Goal: Task Accomplishment & Management: Use online tool/utility

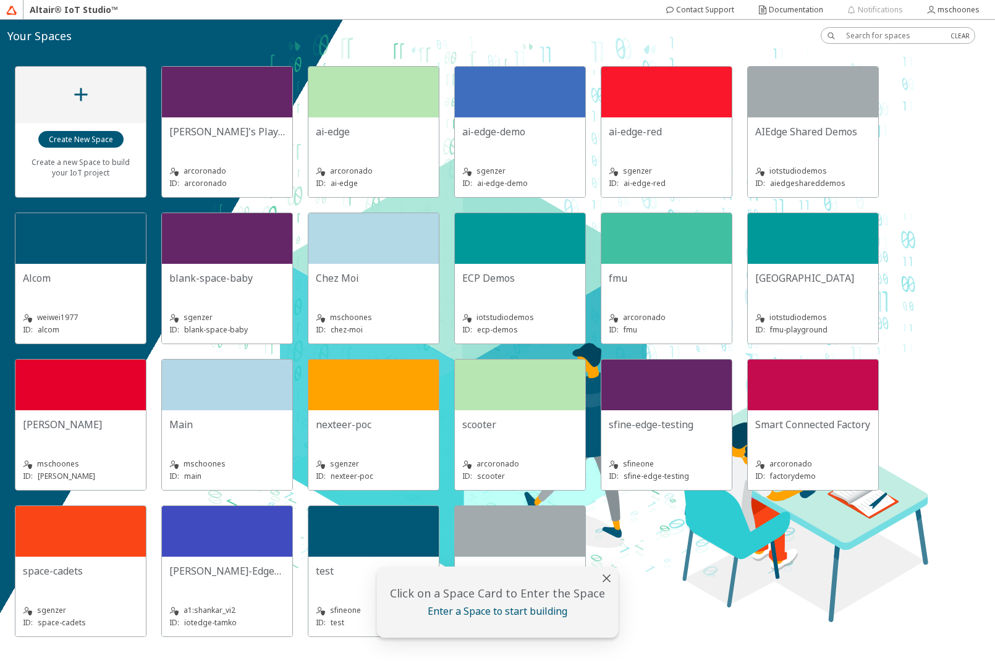
click at [777, 285] on div "[GEOGRAPHIC_DATA]" at bounding box center [813, 283] width 116 height 25
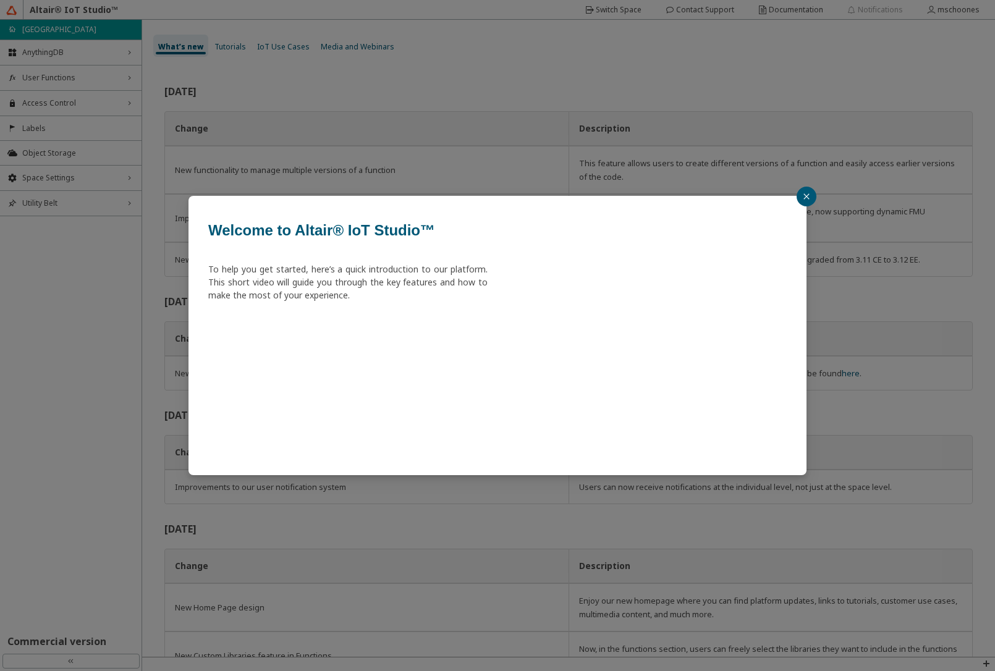
click at [64, 82] on div "Welcome to Altair® IoT Studio™ To help you get started, here’s a quick introduc…" at bounding box center [497, 335] width 995 height 671
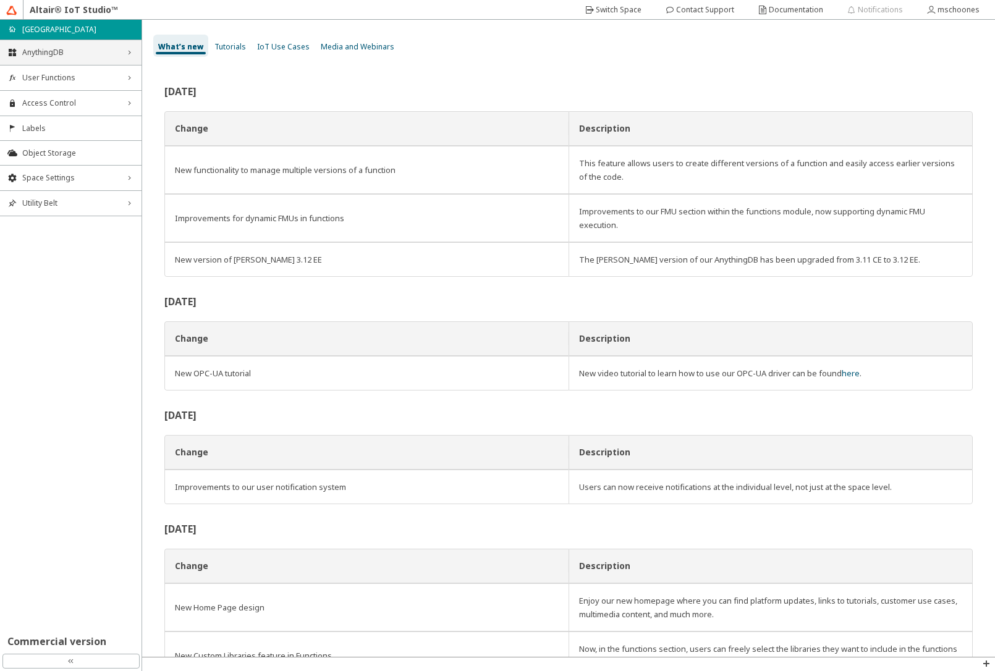
click at [57, 51] on span "AnythingDB" at bounding box center [70, 53] width 97 height 10
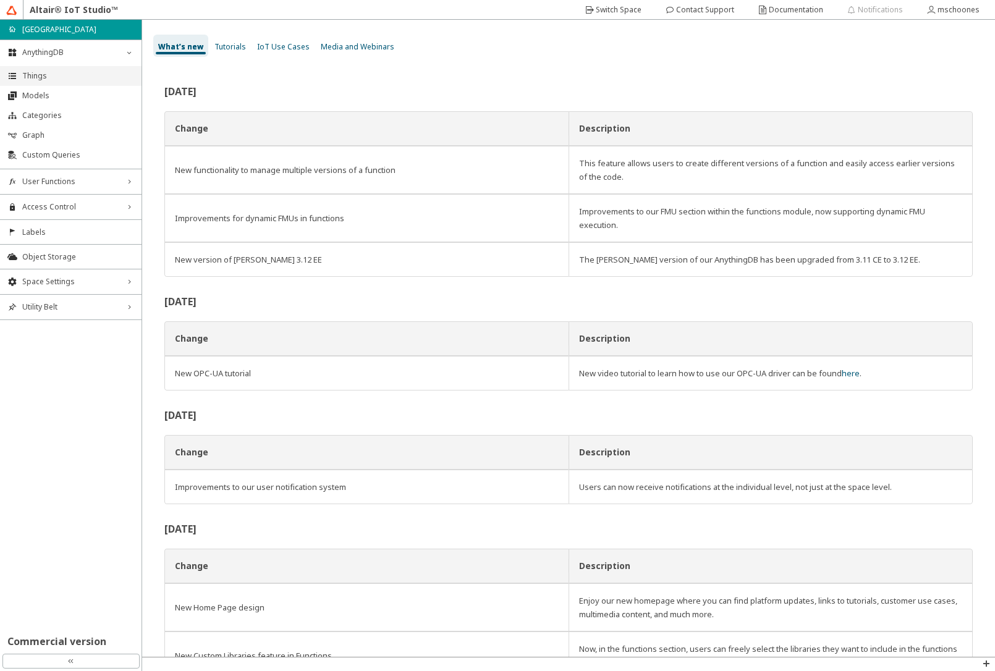
click at [50, 82] on li "Things" at bounding box center [70, 76] width 141 height 20
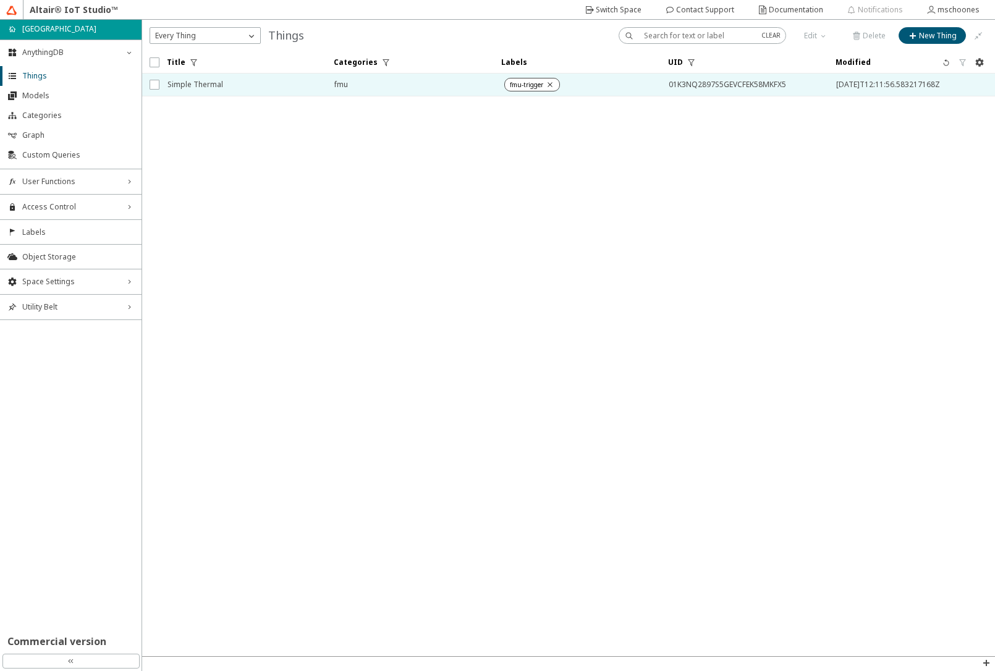
click at [226, 85] on span "Simple Thermal" at bounding box center [242, 85] width 151 height 22
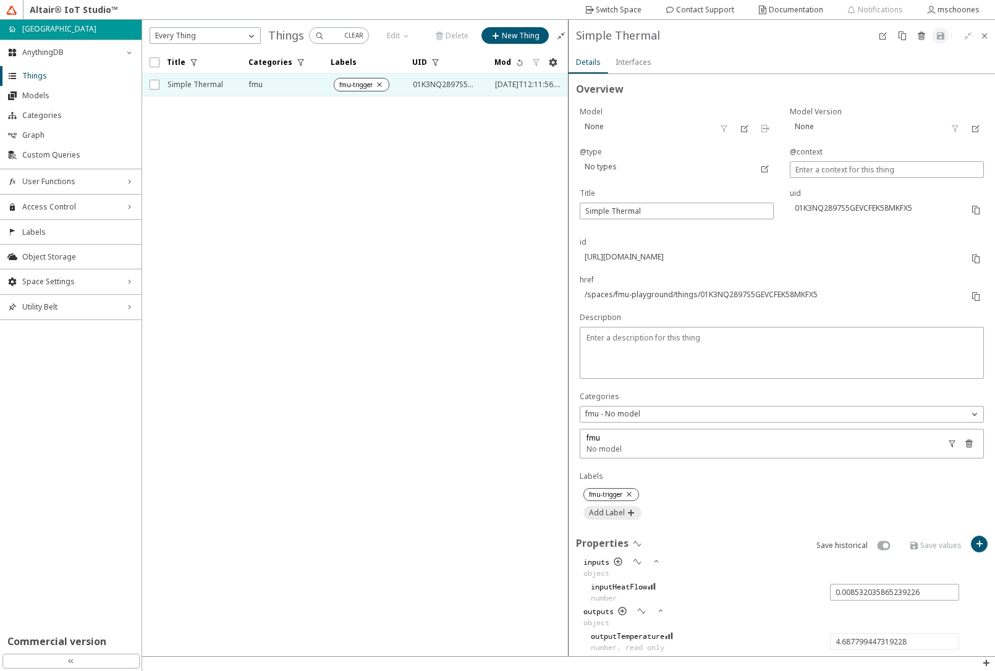
scroll to position [202, 0]
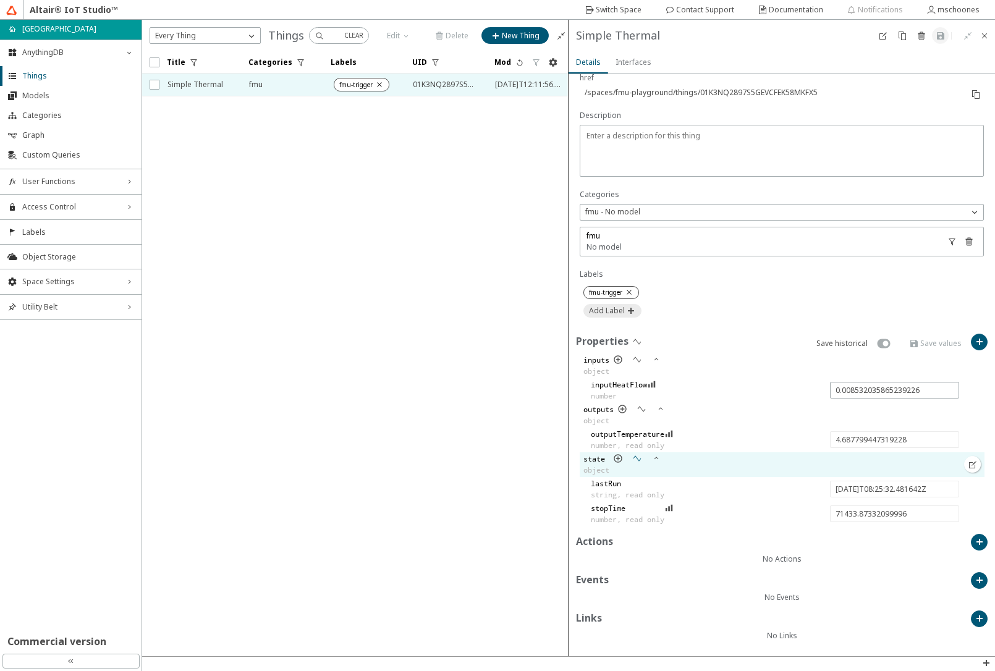
click at [638, 457] on iron-icon at bounding box center [637, 459] width 10 height 10
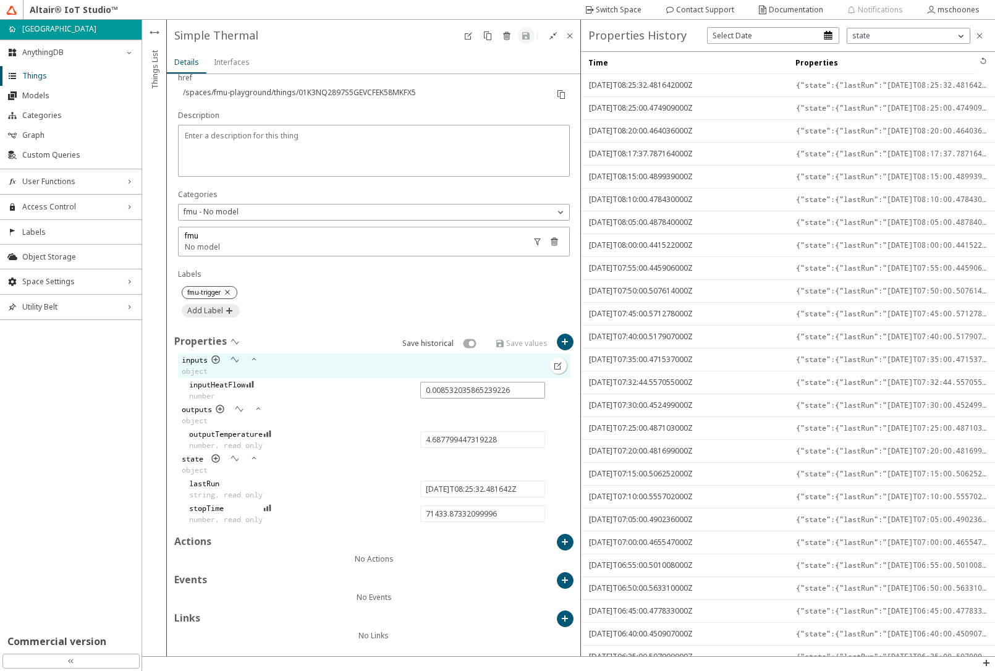
click at [237, 363] on iron-icon at bounding box center [235, 360] width 10 height 10
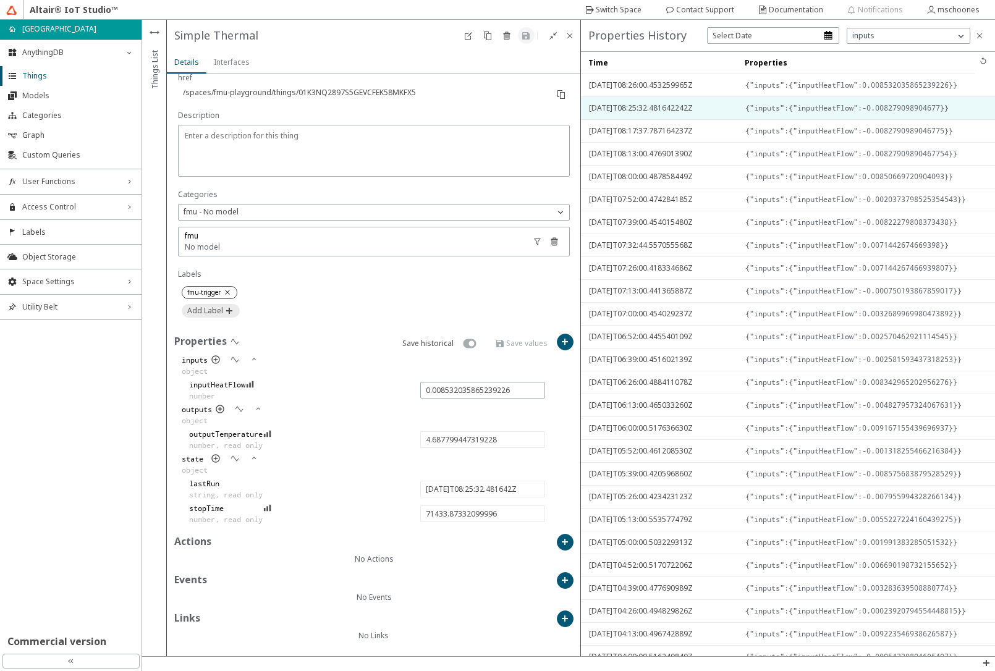
drag, startPoint x: 785, startPoint y: 109, endPoint x: 735, endPoint y: 103, distance: 49.8
click at [735, 103] on div at bounding box center [737, 108] width 5 height 22
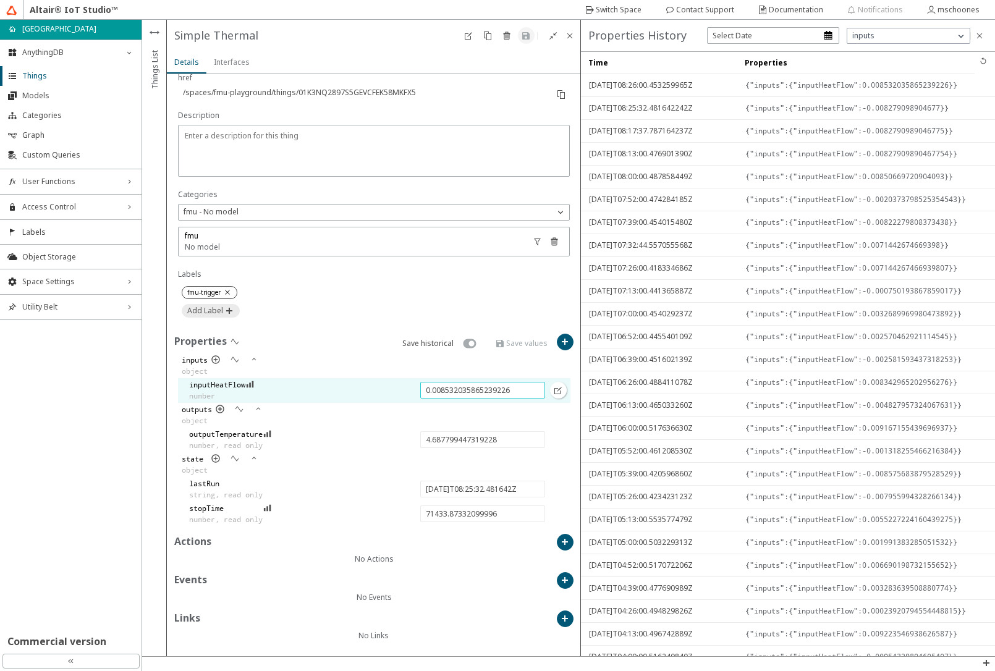
click at [509, 386] on input "0.008532035865239226" at bounding box center [483, 390] width 114 height 11
type input "6.500435216877459"
type input "[DATE]T08:30:00.496194Z"
type input "71701.88787299996"
click at [0, 0] on slot "Save values" at bounding box center [0, 0] width 0 height 0
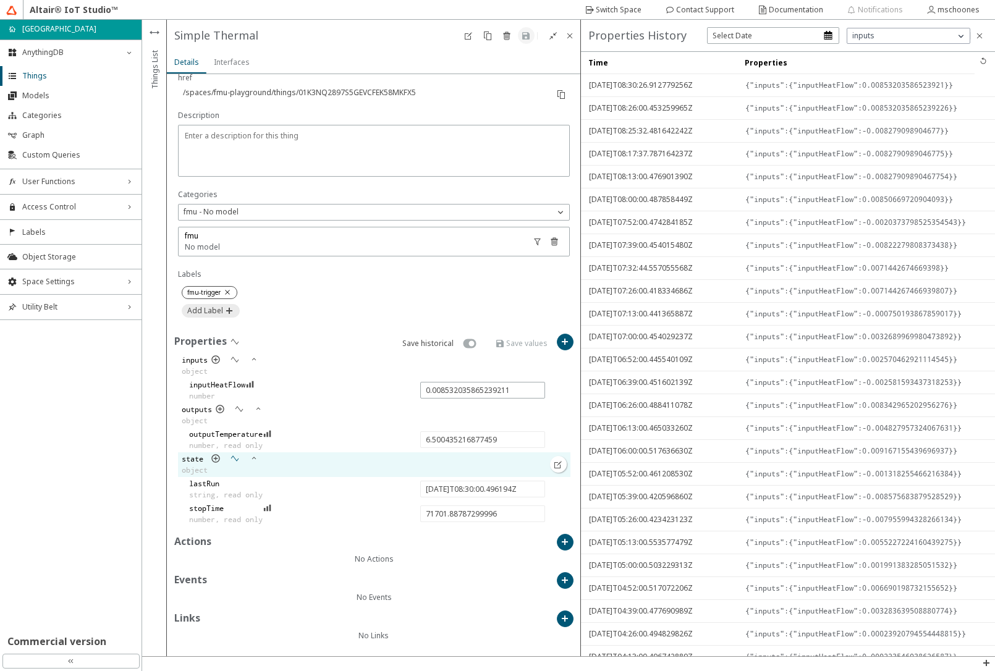
click at [235, 463] on iron-icon at bounding box center [235, 459] width 10 height 10
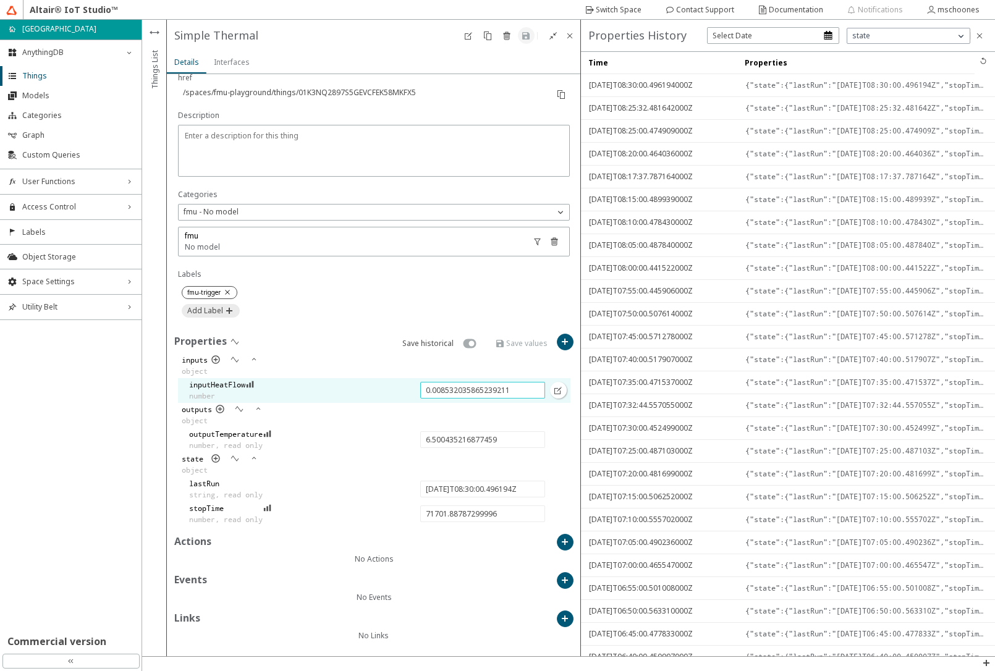
click at [512, 389] on input "0.008532035865239211" at bounding box center [483, 390] width 114 height 11
click at [516, 391] on input "0.008532035865239211" at bounding box center [483, 390] width 114 height 11
type input "0.0001"
click at [0, 0] on slot "Save values" at bounding box center [0, 0] width 0 height 0
click at [59, 182] on span "User Functions" at bounding box center [70, 182] width 97 height 10
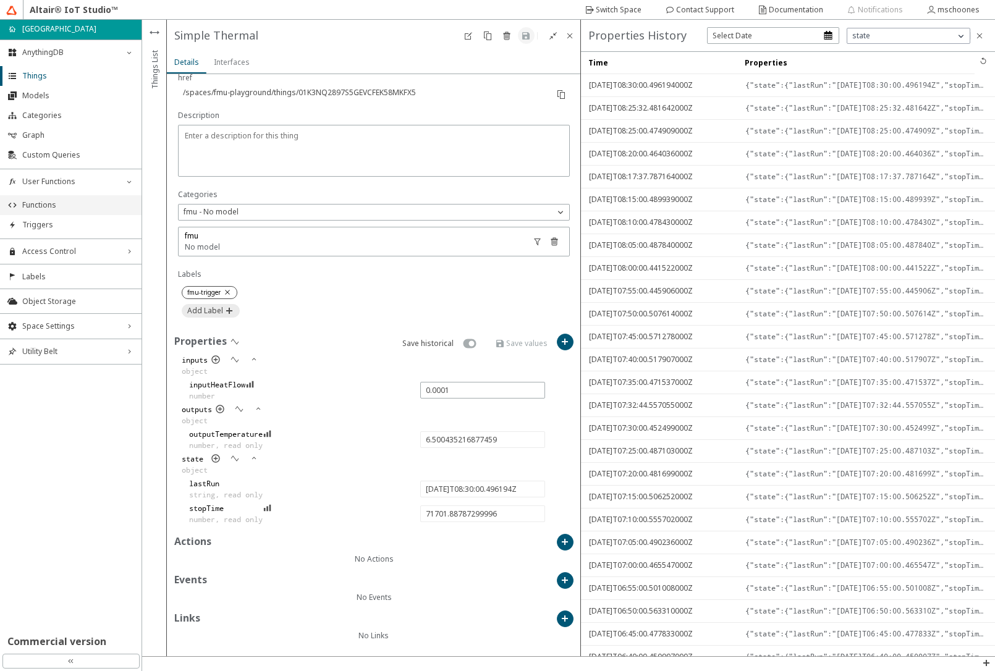
click at [64, 206] on span "Functions" at bounding box center [78, 205] width 112 height 10
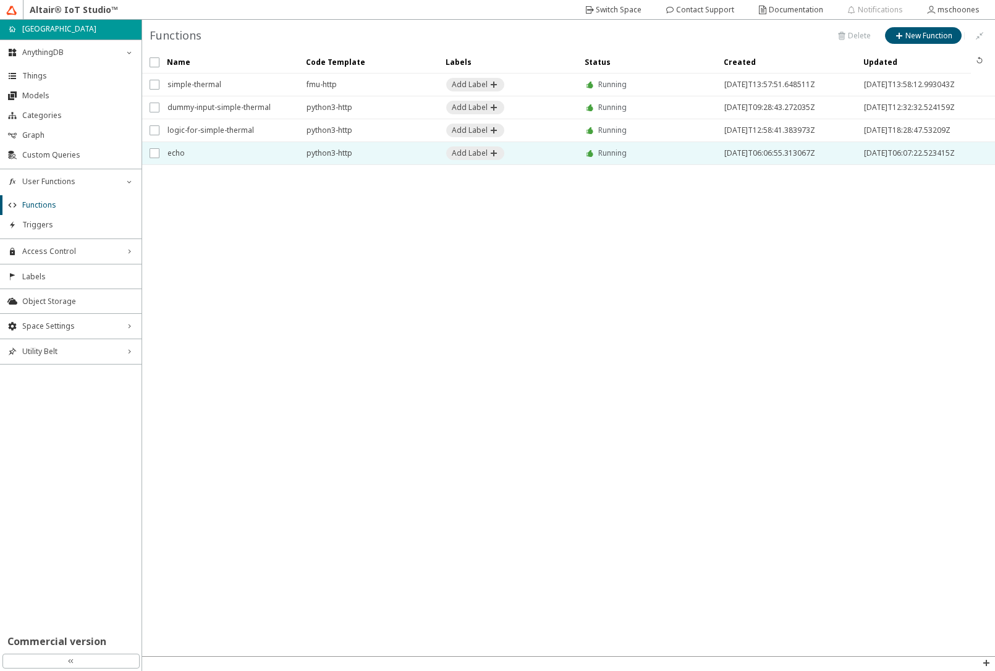
click at [187, 153] on span "echo" at bounding box center [228, 153] width 123 height 22
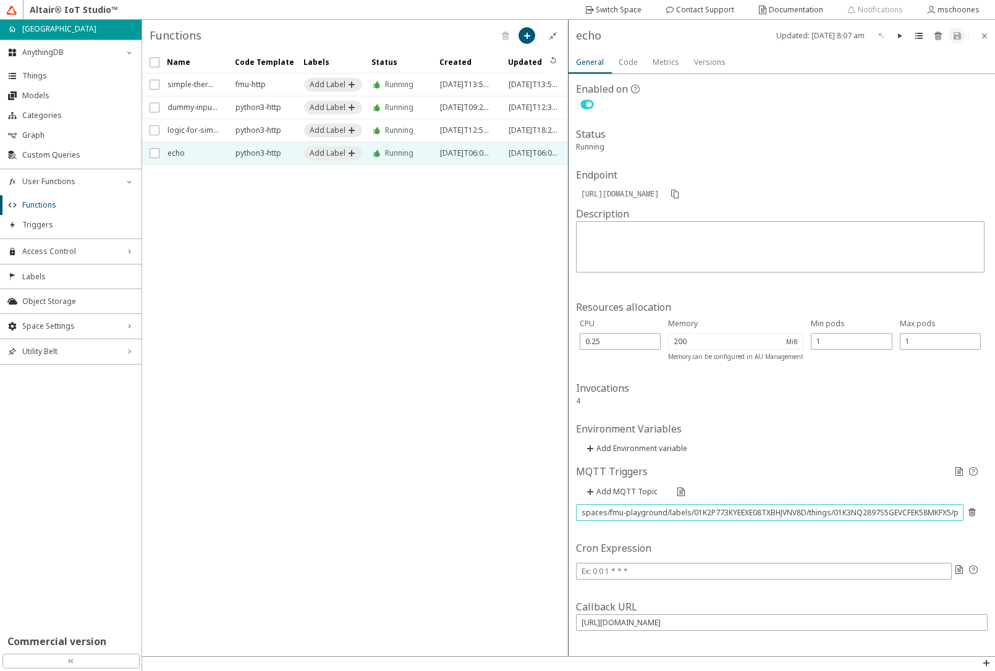
click at [719, 512] on input "spaces/fmu-playground/labels/01K2P773KYEEXE08TXBHJVNV8D/things/01K3NQ2897S5GEVC…" at bounding box center [769, 512] width 376 height 11
click at [921, 36] on iron-icon at bounding box center [919, 36] width 10 height 10
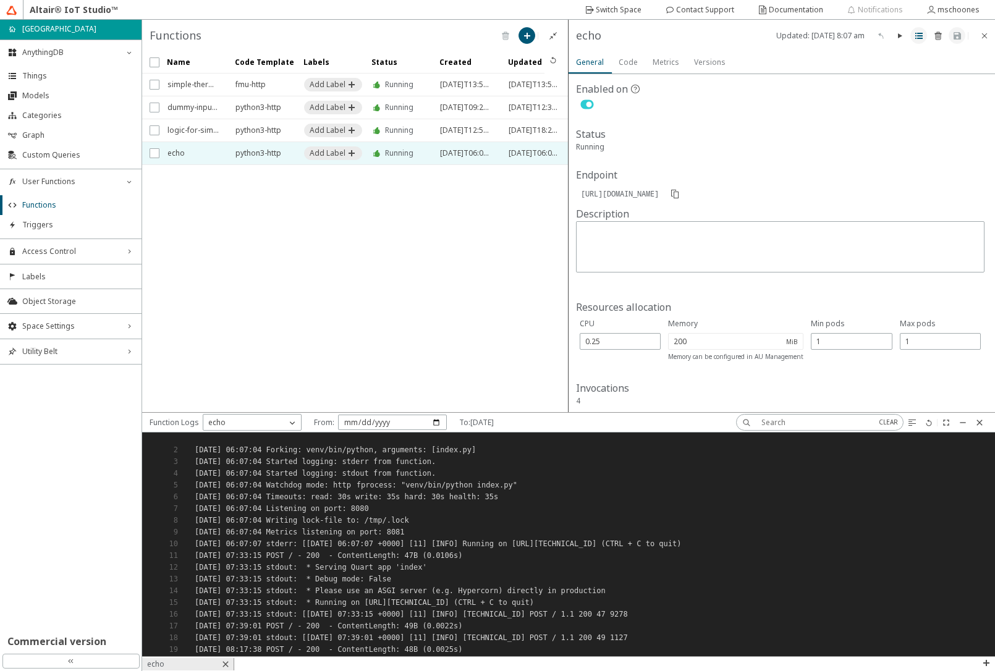
scroll to position [214, 843]
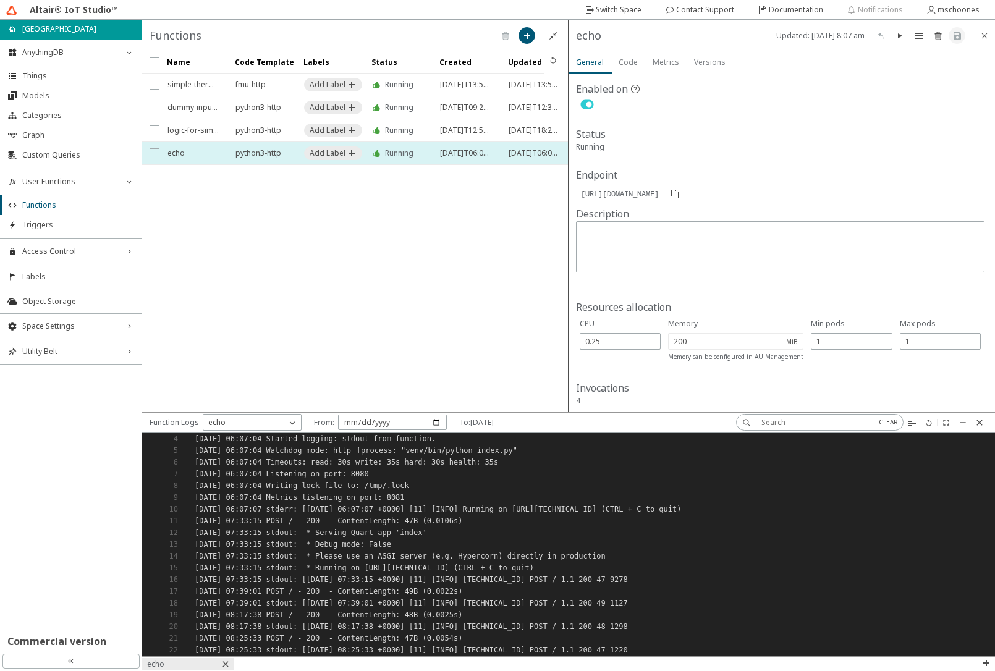
click at [155, 157] on input "checkbox" at bounding box center [154, 153] width 8 height 10
checkbox input "true"
click at [153, 156] on input "checkbox" at bounding box center [154, 153] width 8 height 10
checkbox input "false"
click at [238, 428] on div "echo" at bounding box center [244, 422] width 83 height 12
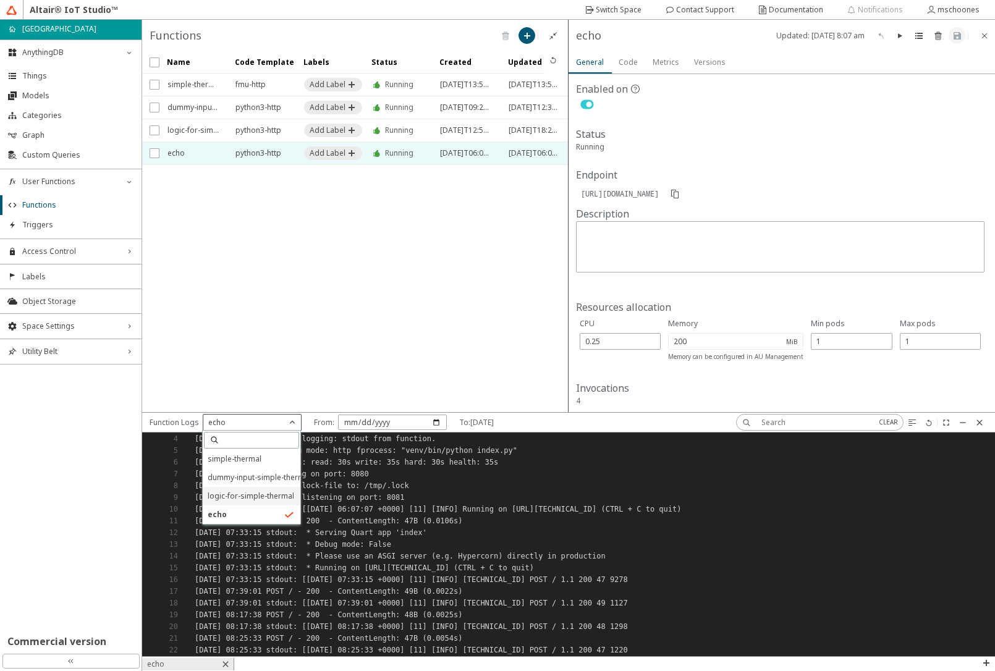
click at [233, 496] on span "logic-for-simple-thermal" at bounding box center [251, 496] width 86 height 11
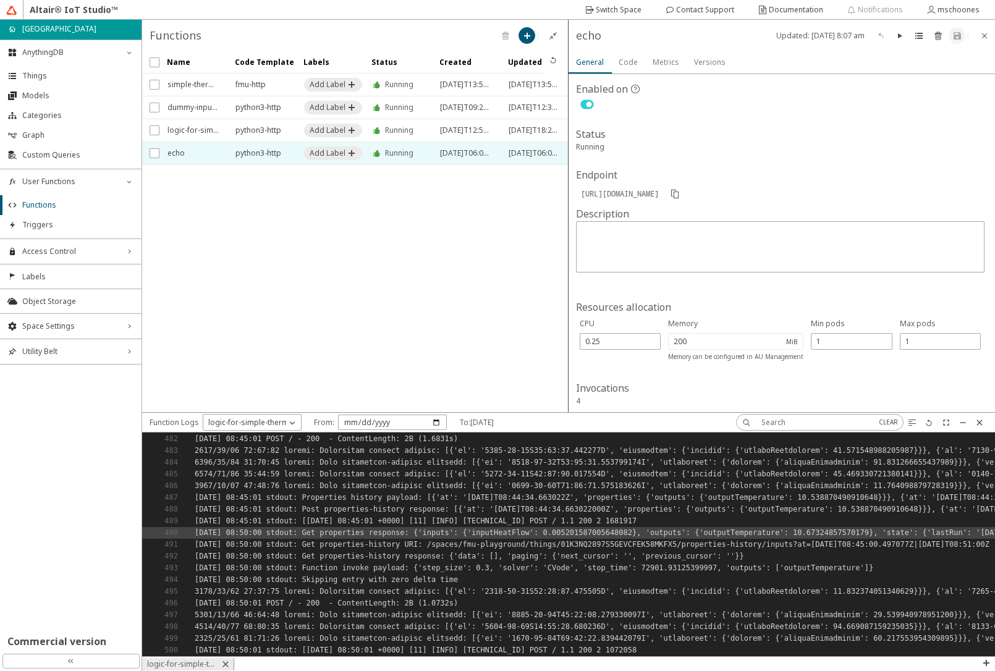
scroll to position [5655, 0]
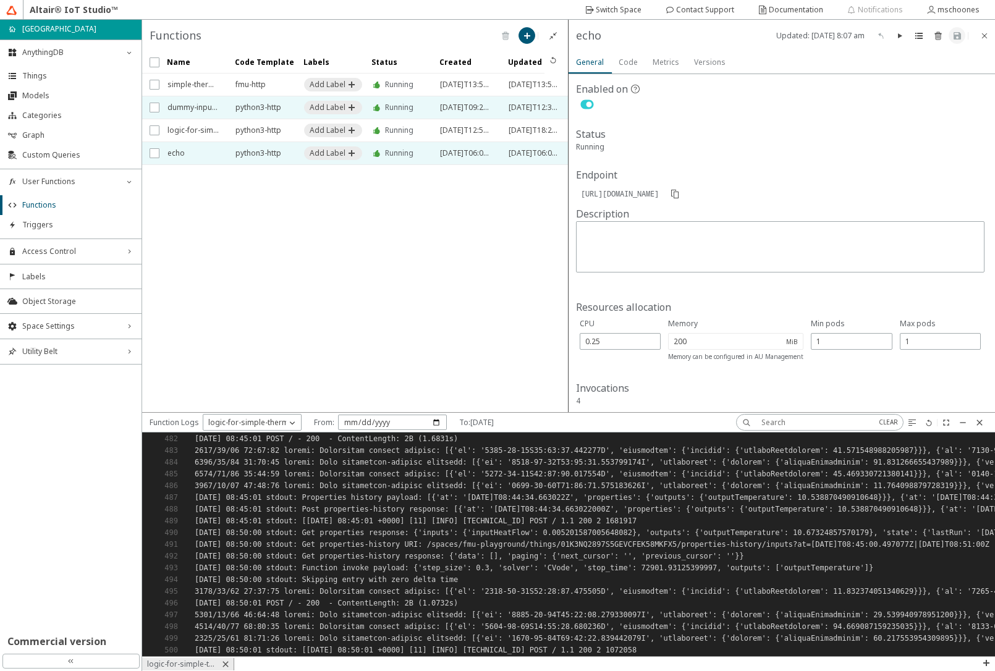
click at [190, 108] on span "dummy-input-simple-thermal" at bounding box center [193, 107] width 52 height 22
click at [897, 40] on iron-icon at bounding box center [900, 36] width 10 height 10
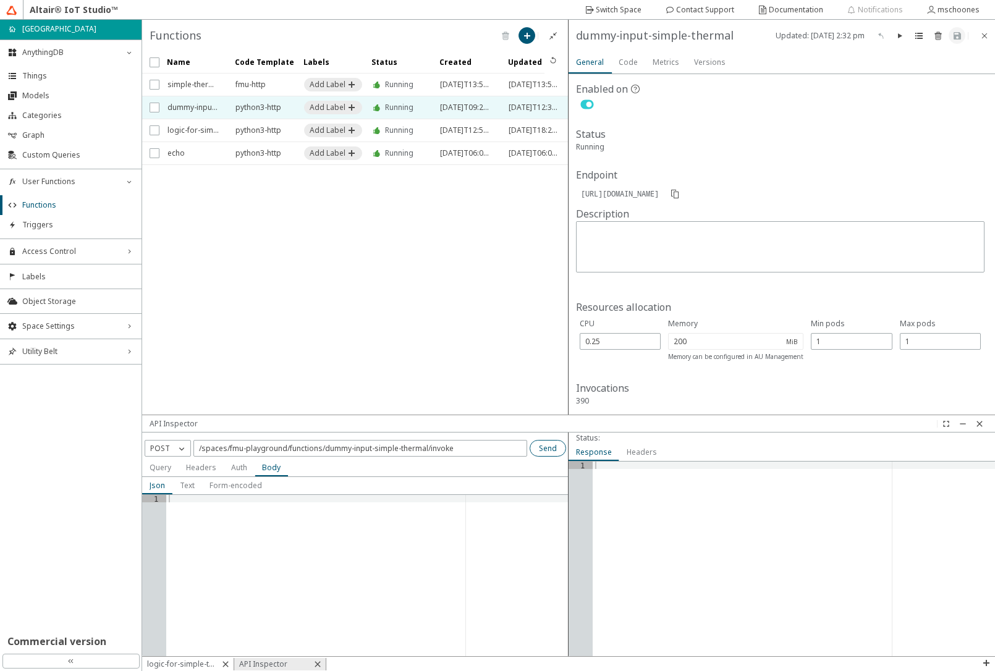
click at [0, 0] on slot "Send" at bounding box center [0, 0] width 0 height 0
click at [502, 334] on iron-scroll-threshold "Name Code Template Labels" at bounding box center [355, 232] width 426 height 363
click at [0, 0] on slot "logic-for-simple-thermal" at bounding box center [0, 0] width 0 height 0
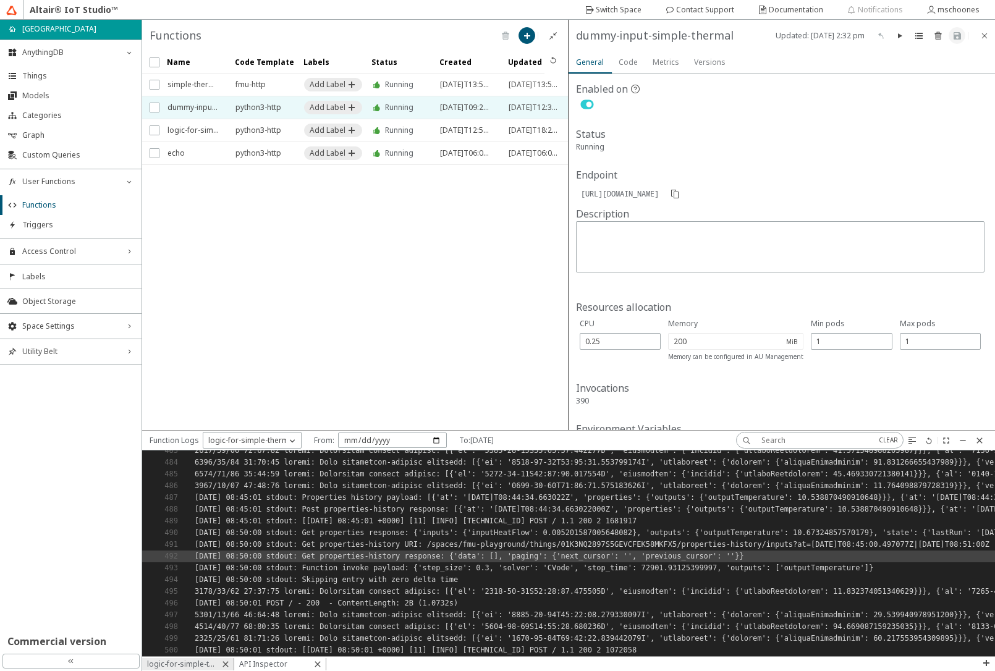
scroll to position [5673, 0]
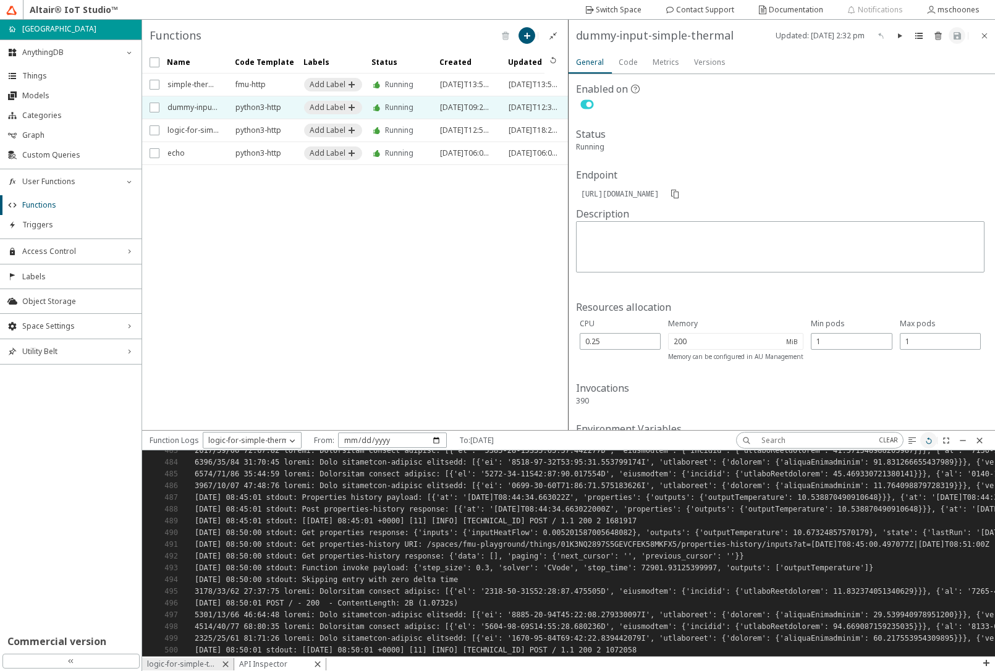
click at [926, 442] on iron-icon at bounding box center [929, 441] width 10 height 10
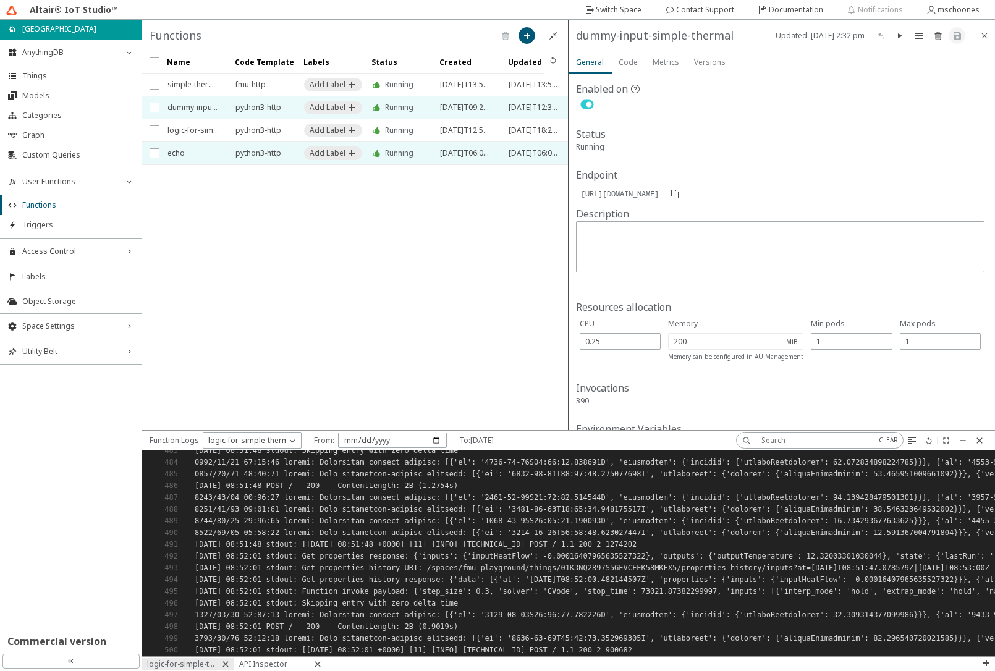
click at [184, 156] on span "echo" at bounding box center [193, 153] width 52 height 22
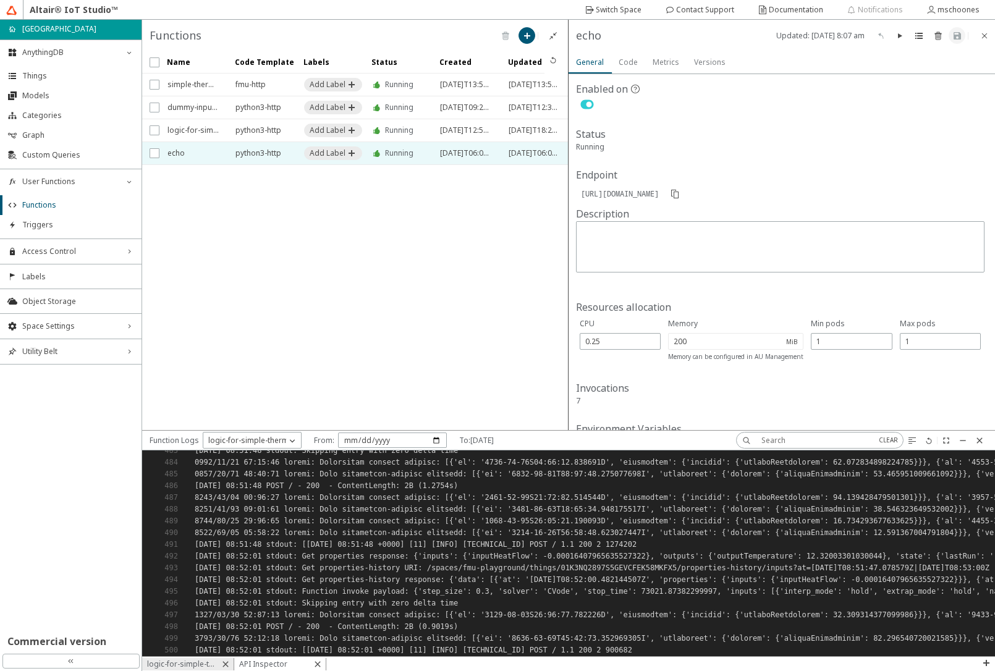
scroll to position [221, 0]
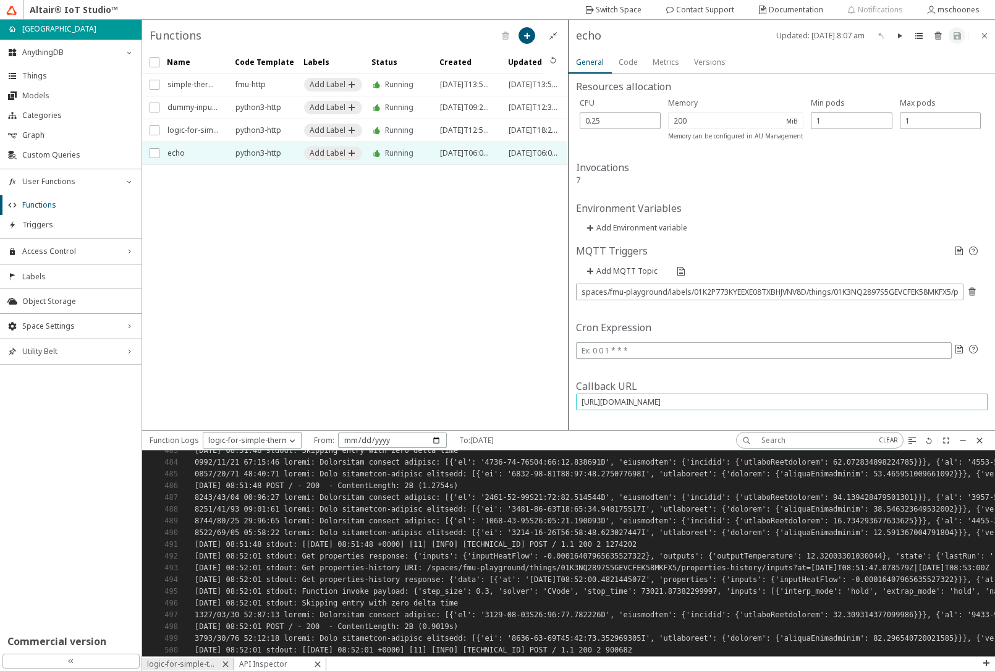
click at [722, 402] on input "[URL][DOMAIN_NAME]" at bounding box center [781, 402] width 400 height 11
click at [963, 34] on paper-button at bounding box center [956, 35] width 17 height 17
click at [271, 440] on p "logic-for-simple-thermal" at bounding box center [251, 440] width 96 height 11
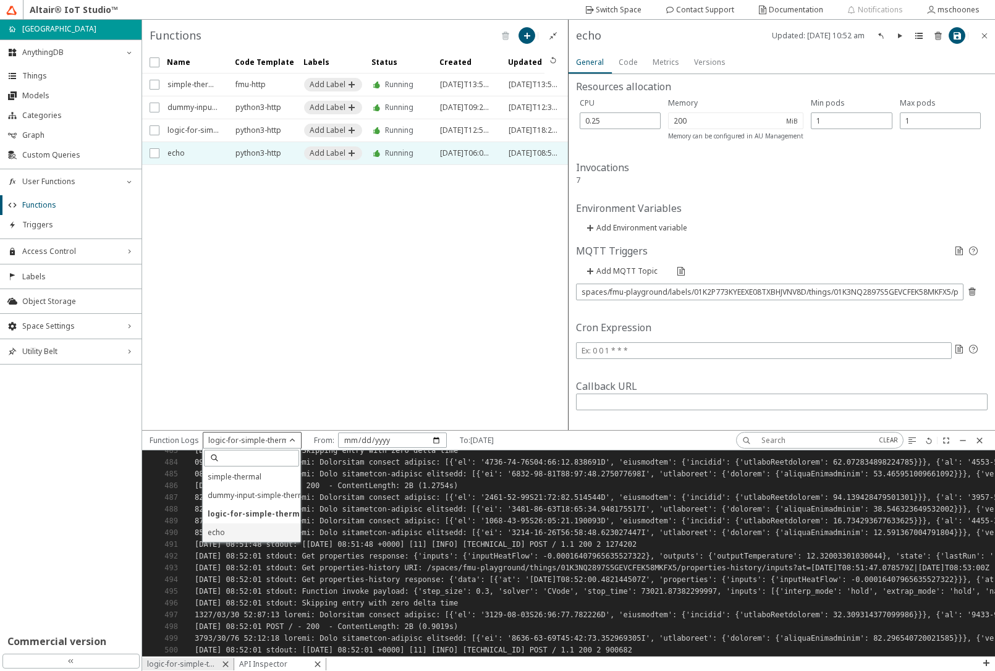
click at [232, 530] on p "echo" at bounding box center [252, 532] width 98 height 11
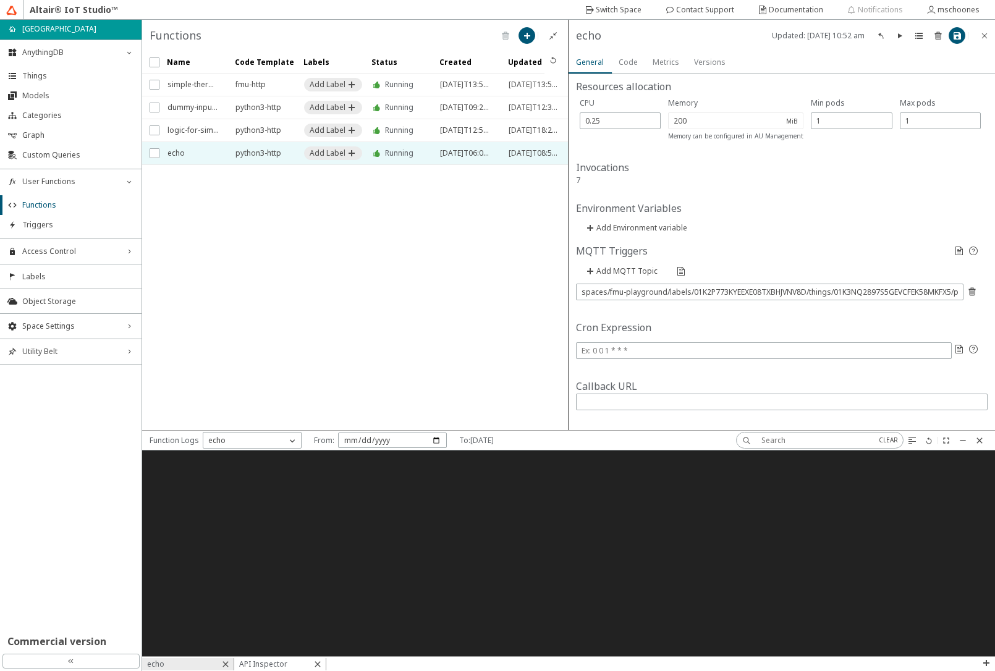
scroll to position [196, 843]
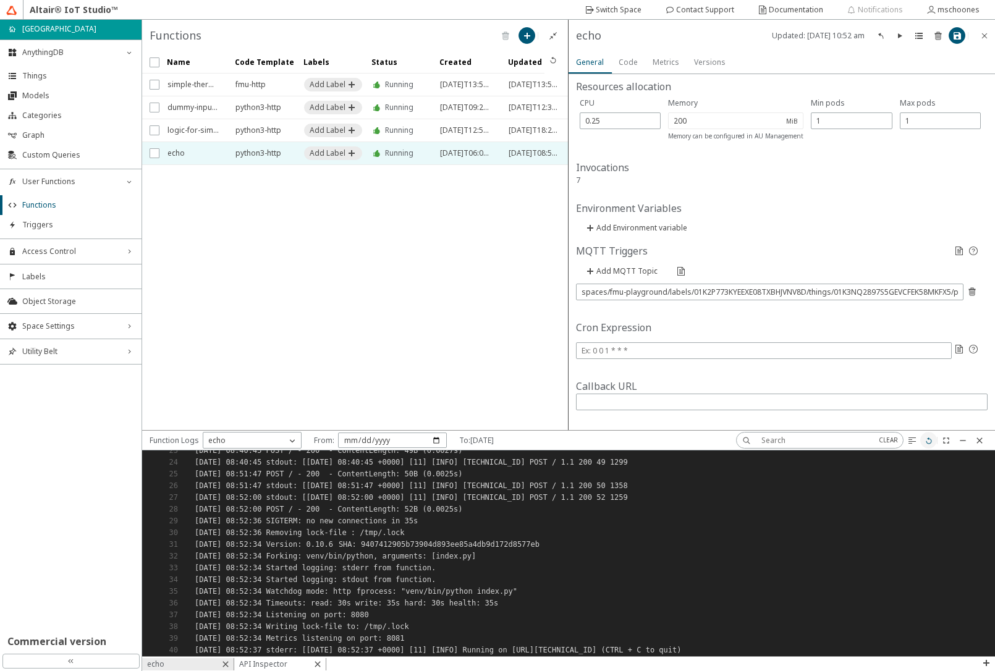
click at [922, 442] on paper-button at bounding box center [928, 440] width 17 height 17
click at [927, 442] on iron-icon at bounding box center [929, 441] width 10 height 10
click at [46, 80] on span "Things" at bounding box center [78, 76] width 112 height 10
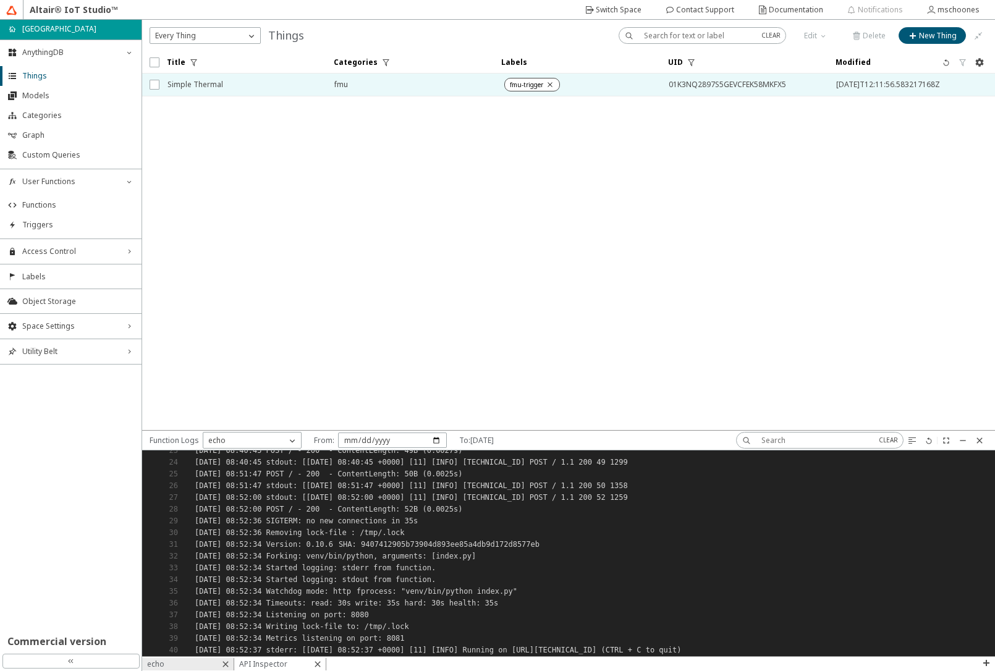
click at [270, 95] on span "Simple Thermal" at bounding box center [242, 85] width 151 height 22
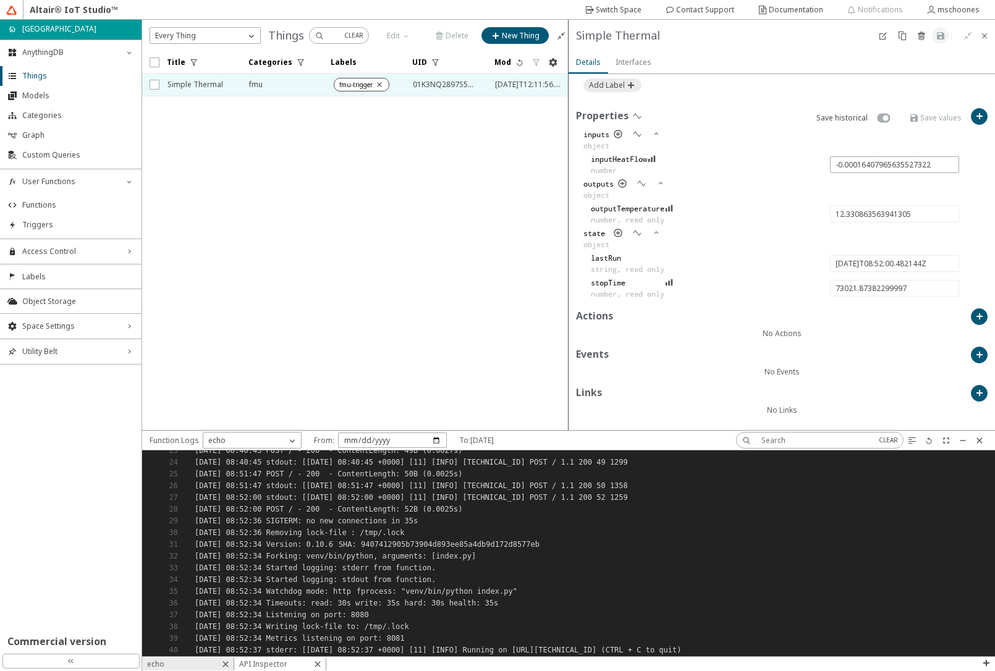
scroll to position [428, 0]
click at [928, 442] on iron-icon at bounding box center [929, 441] width 10 height 10
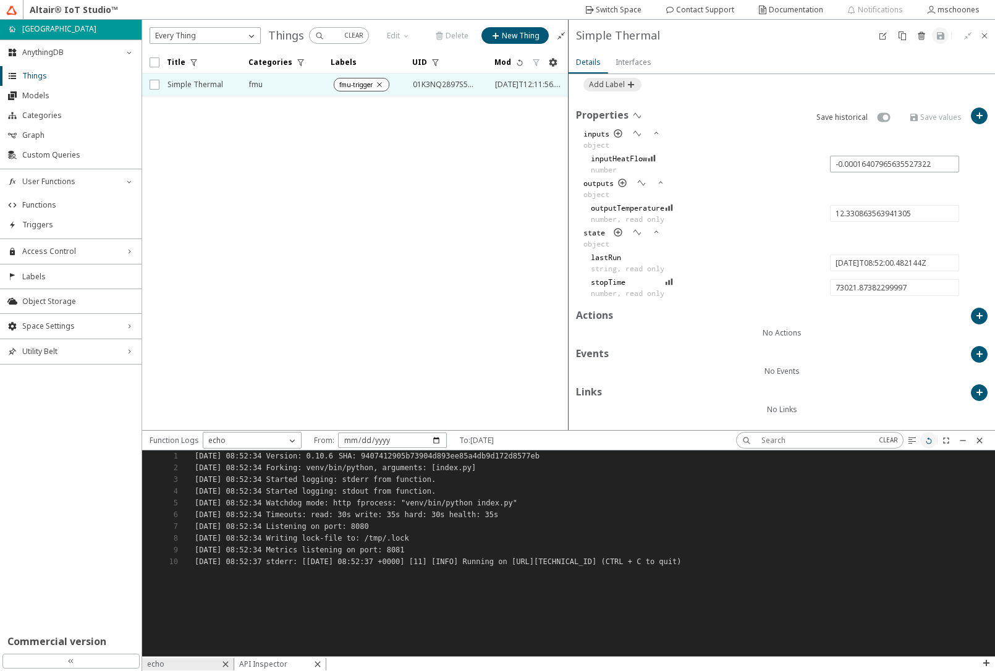
scroll to position [0, 0]
click at [292, 662] on div "API Inspector" at bounding box center [280, 664] width 92 height 12
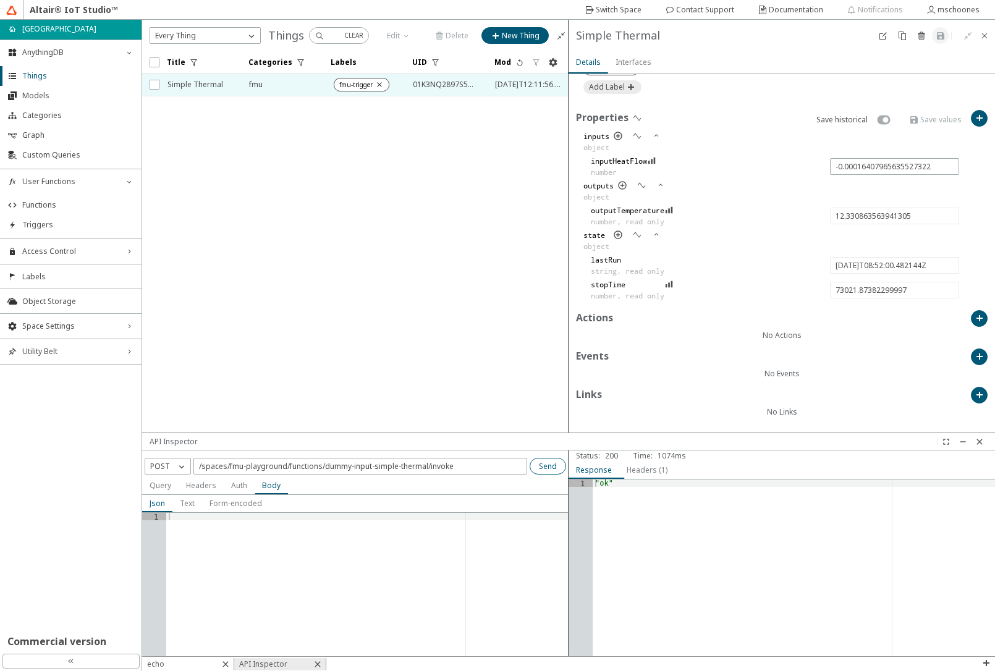
click at [0, 0] on slot "Send" at bounding box center [0, 0] width 0 height 0
type input "0.009937704911073078"
type input "12.316690526156425"
type input "[DATE]T08:53:26.861151Z"
type input "73108.25282999997"
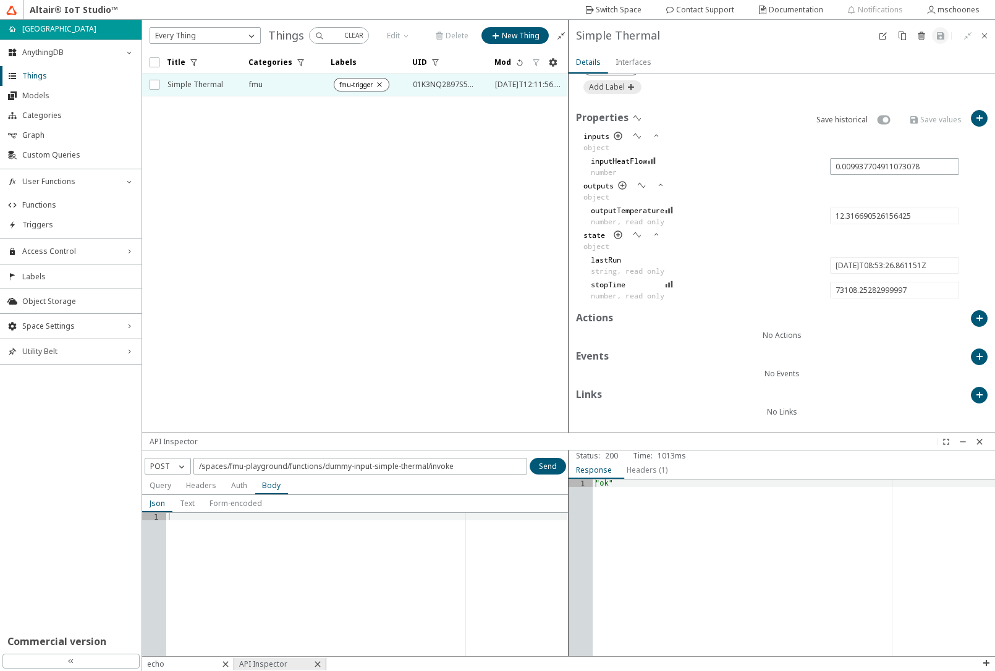
click at [192, 667] on div "echo" at bounding box center [188, 664] width 92 height 12
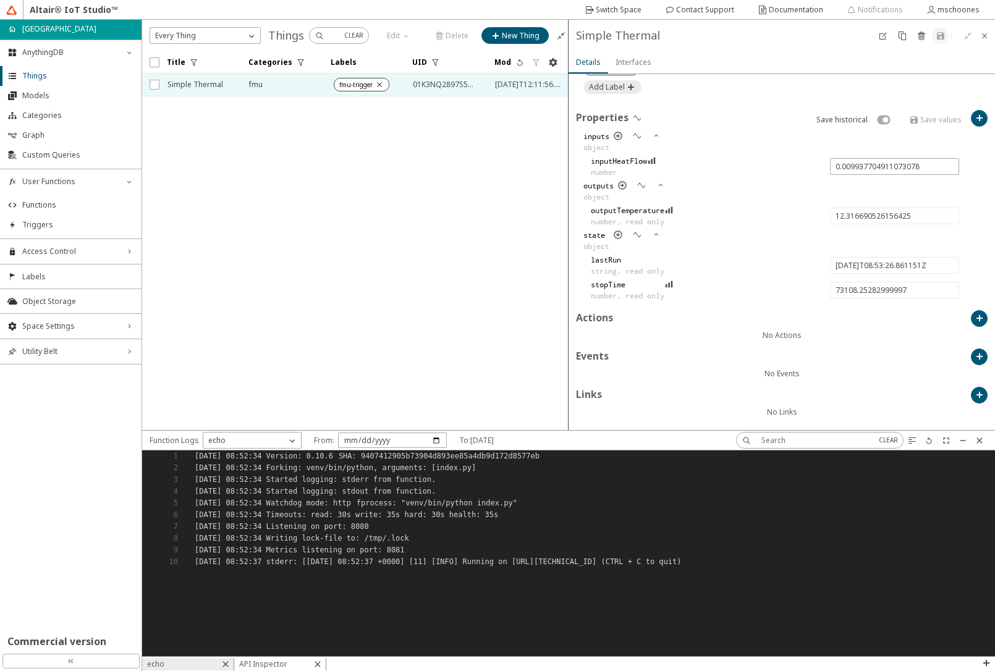
scroll to position [428, 0]
click at [928, 445] on paper-button at bounding box center [928, 440] width 17 height 17
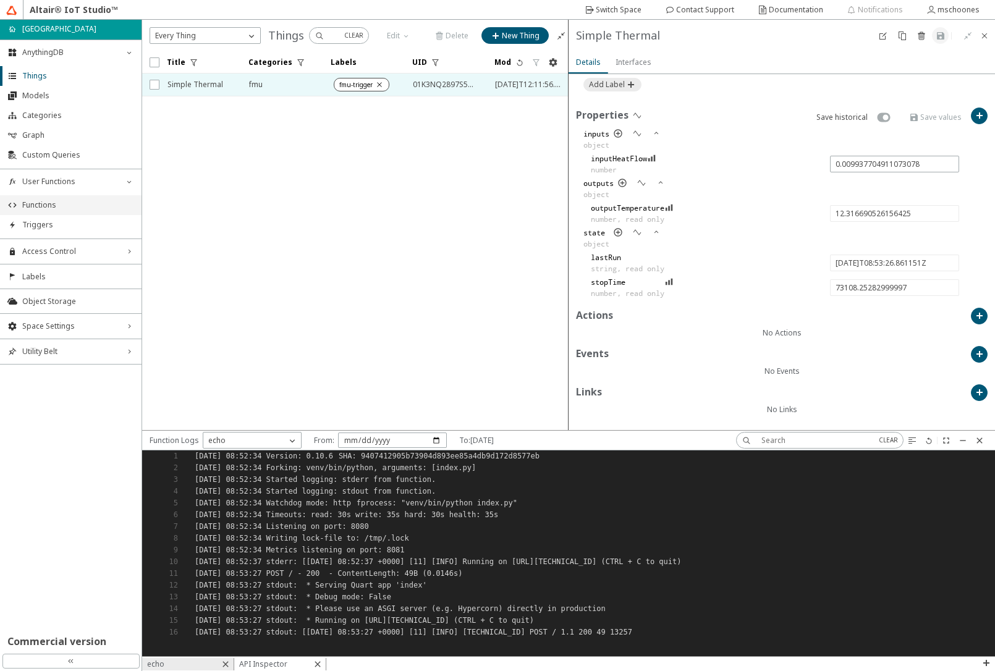
click at [61, 199] on li "Functions" at bounding box center [70, 205] width 141 height 20
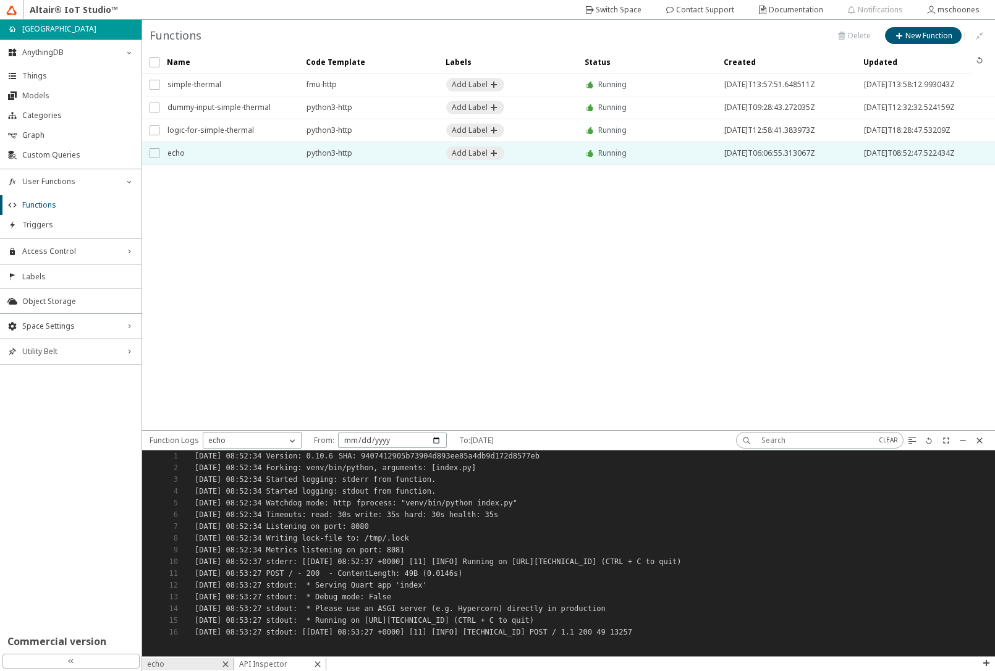
click at [156, 156] on input "checkbox" at bounding box center [154, 153] width 8 height 10
checkbox input "true"
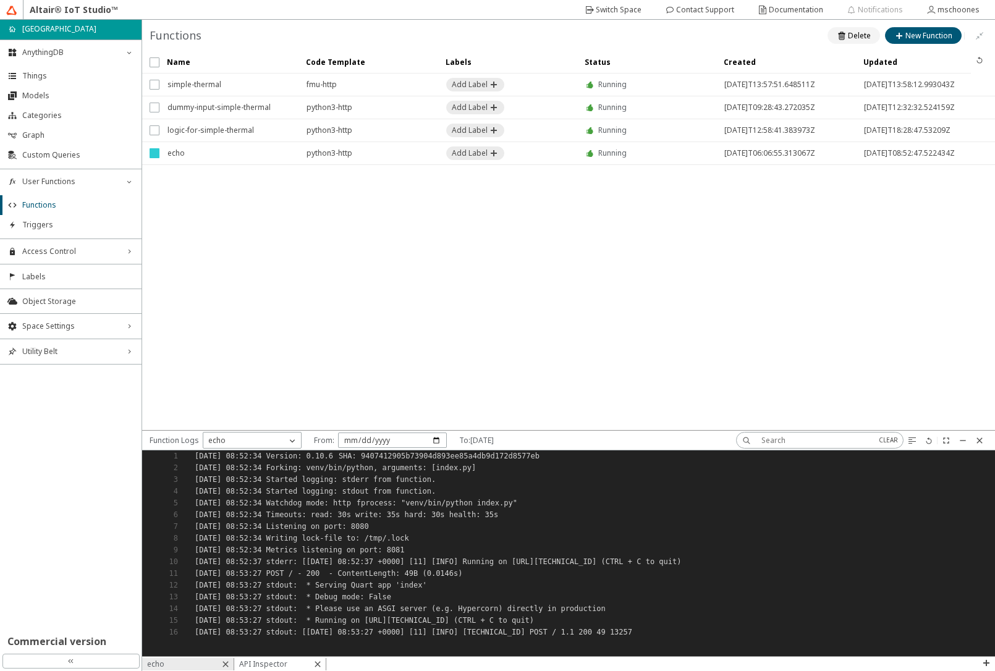
click at [851, 41] on div "Delete" at bounding box center [859, 35] width 23 height 11
click at [0, 0] on slot "Delete" at bounding box center [0, 0] width 0 height 0
click at [411, 298] on iron-scroll-threshold "Name Code Template Labels" at bounding box center [568, 240] width 853 height 379
click at [292, 664] on div "API Inspector" at bounding box center [280, 664] width 92 height 12
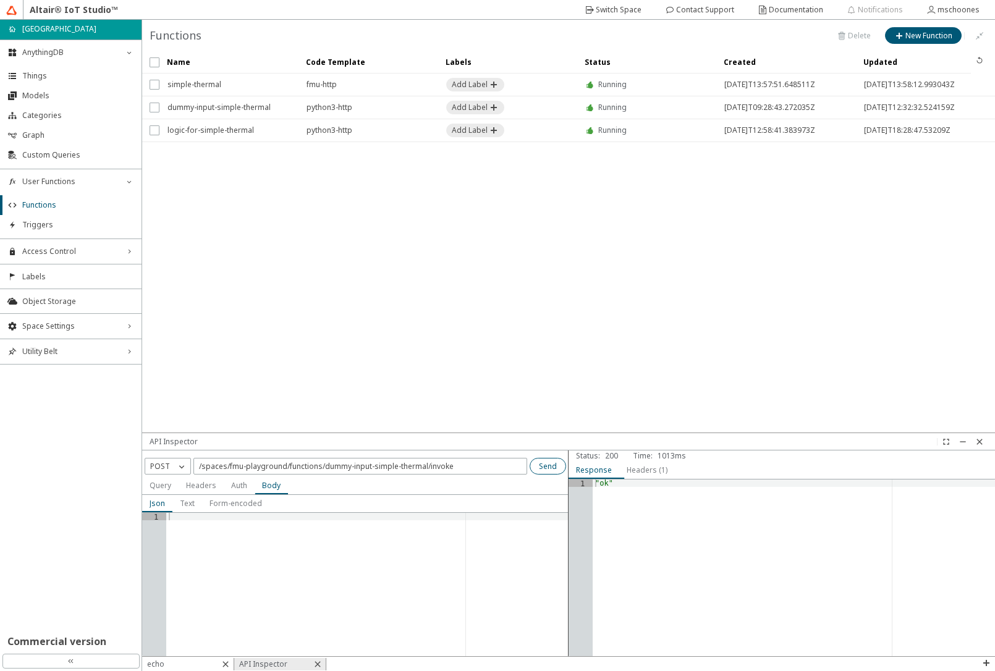
click at [0, 0] on slot "Send" at bounding box center [0, 0] width 0 height 0
click at [432, 281] on iron-scroll-threshold "Name Code Template Labels" at bounding box center [568, 241] width 853 height 381
click at [61, 78] on span "Things" at bounding box center [78, 76] width 112 height 10
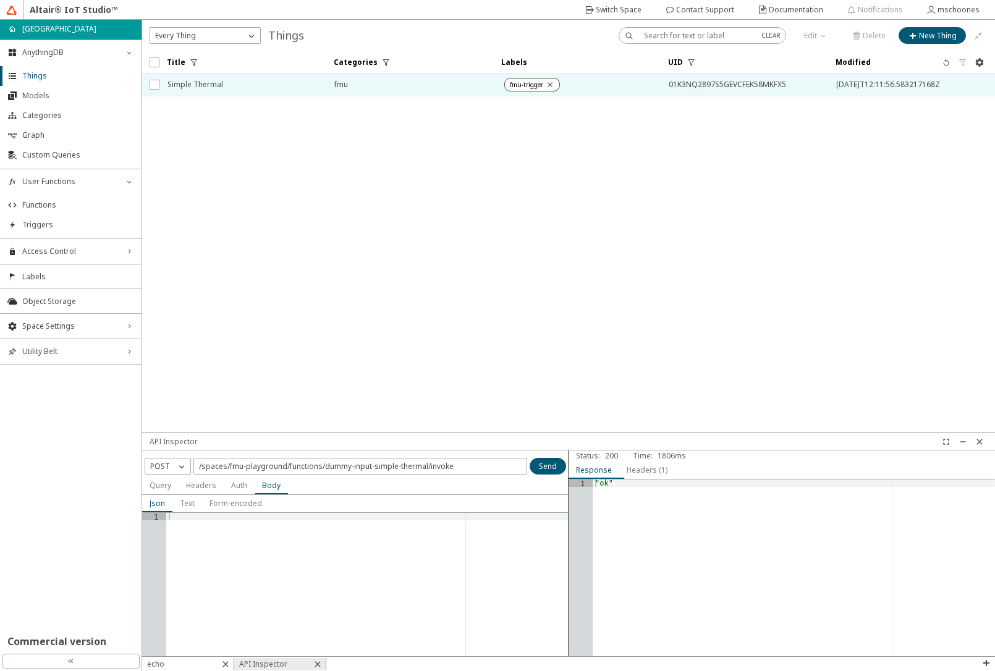
click at [212, 86] on span "Simple Thermal" at bounding box center [242, 85] width 151 height 22
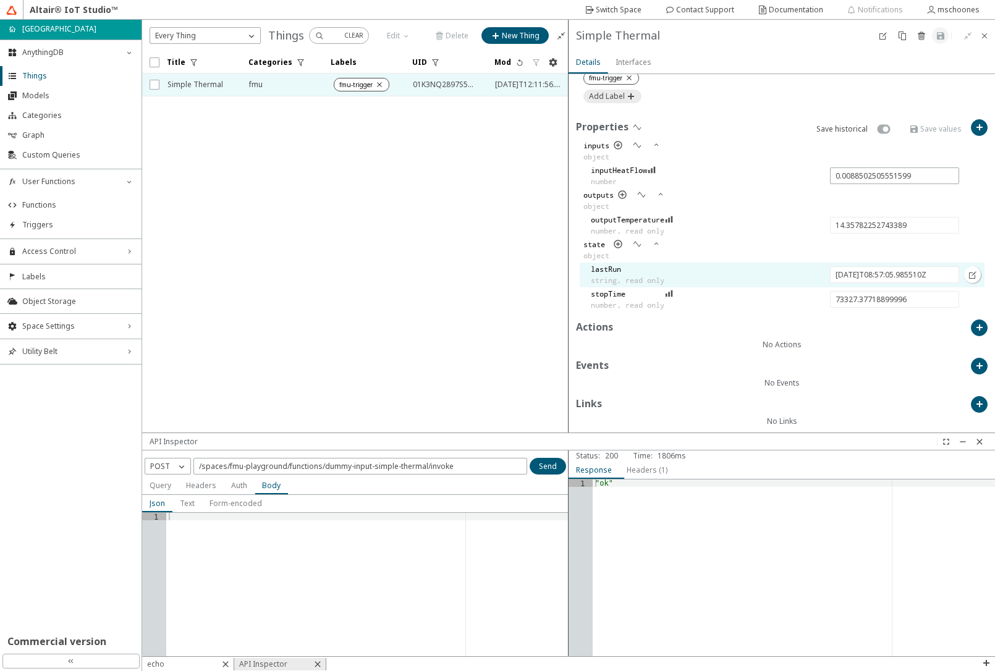
scroll to position [418, 0]
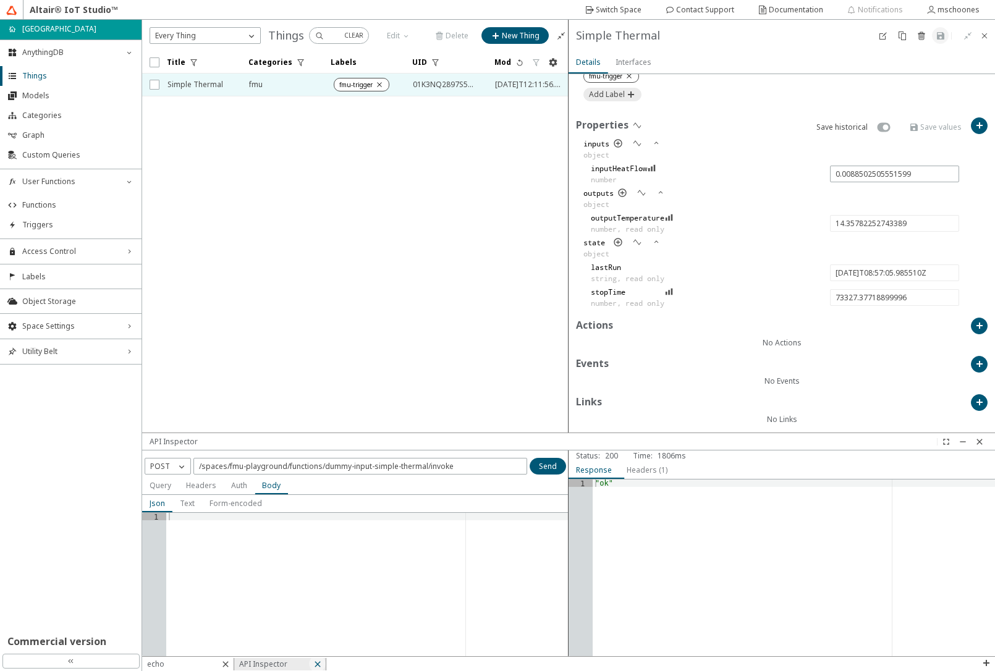
click at [314, 664] on iron-icon at bounding box center [318, 664] width 10 height 10
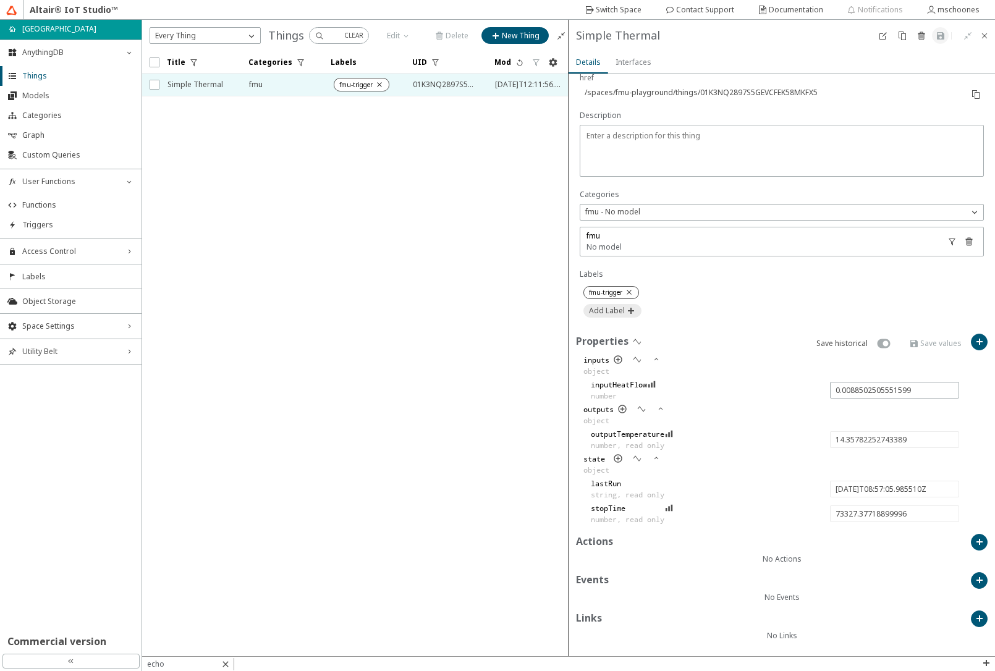
scroll to position [202, 0]
click at [229, 666] on iron-icon at bounding box center [226, 664] width 10 height 10
type input "0.0037675638280786263"
type input "15.902157051941305"
type input "[DATE]T09:00:00.481646Z"
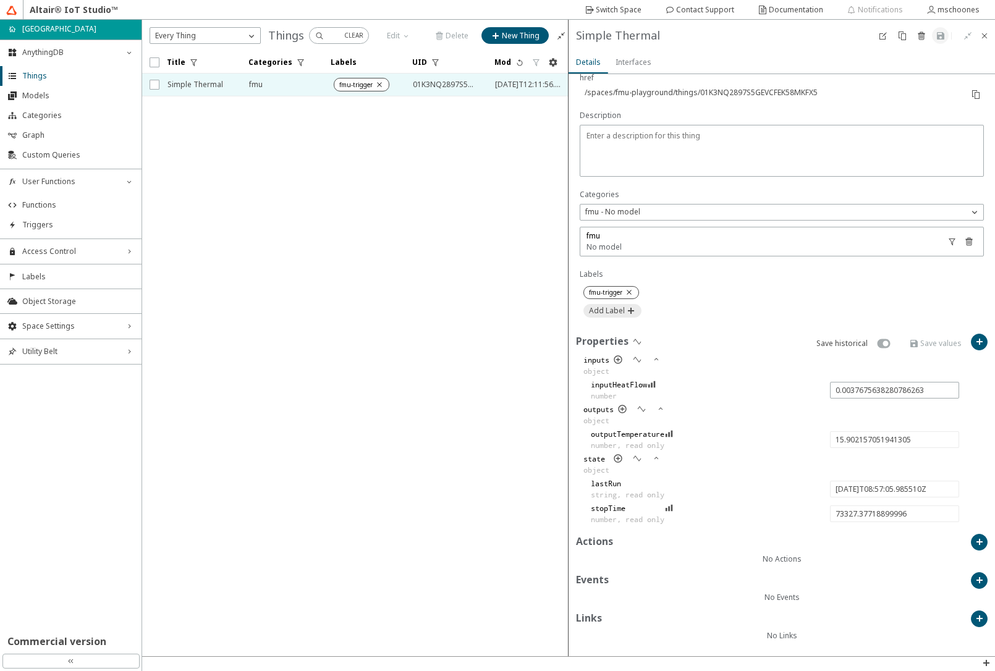
type input "73501.87332499996"
type input "18.557370583305296"
type input "[DATE]T09:05:00.497280Z"
type input "73801.88895899996"
click at [599, 4] on paper-button "Switch Space" at bounding box center [612, 9] width 75 height 17
